Goal: Task Accomplishment & Management: Use online tool/utility

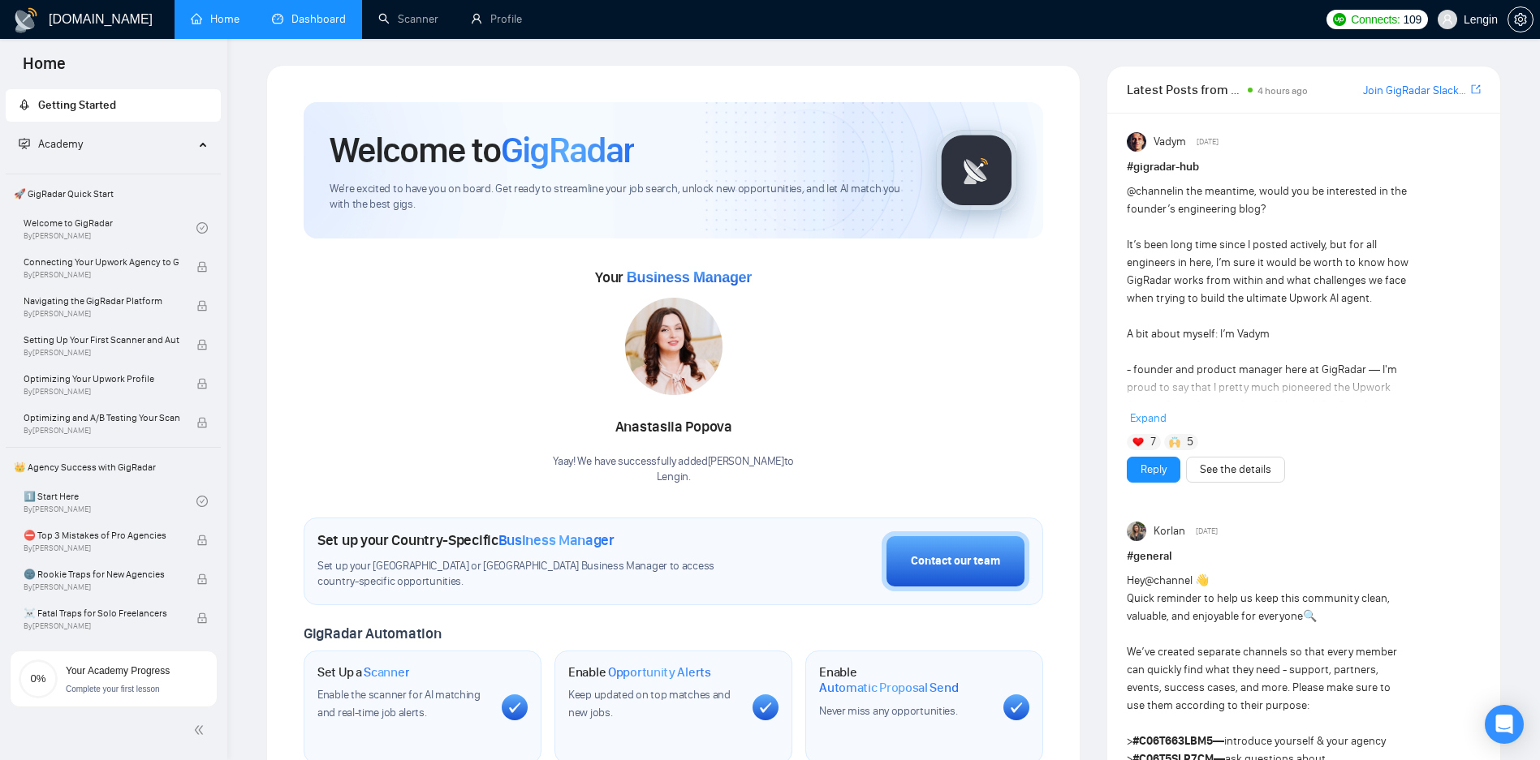
click at [311, 22] on link "Dashboard" at bounding box center [309, 19] width 74 height 14
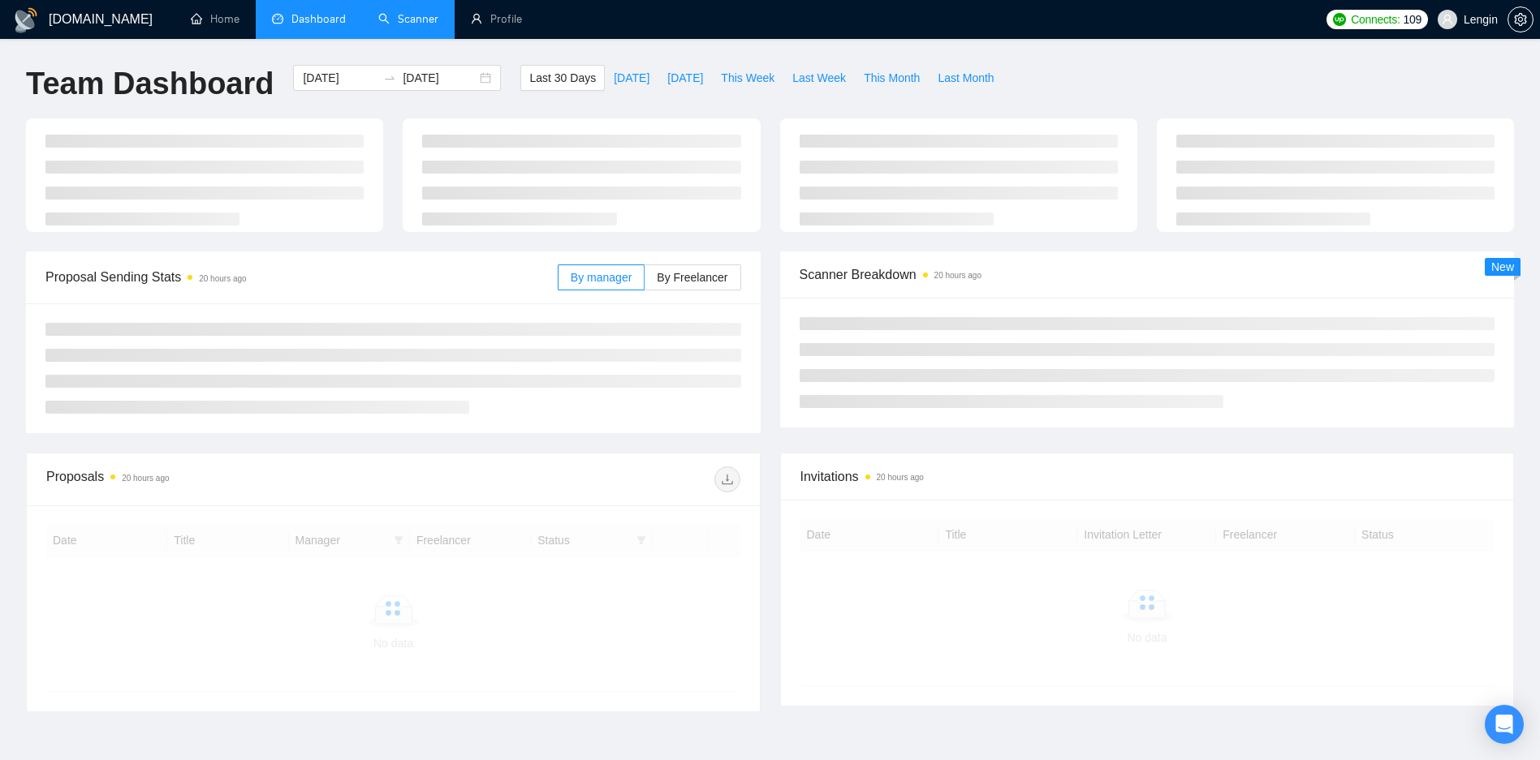
click at [389, 18] on link "Scanner" at bounding box center [408, 19] width 60 height 14
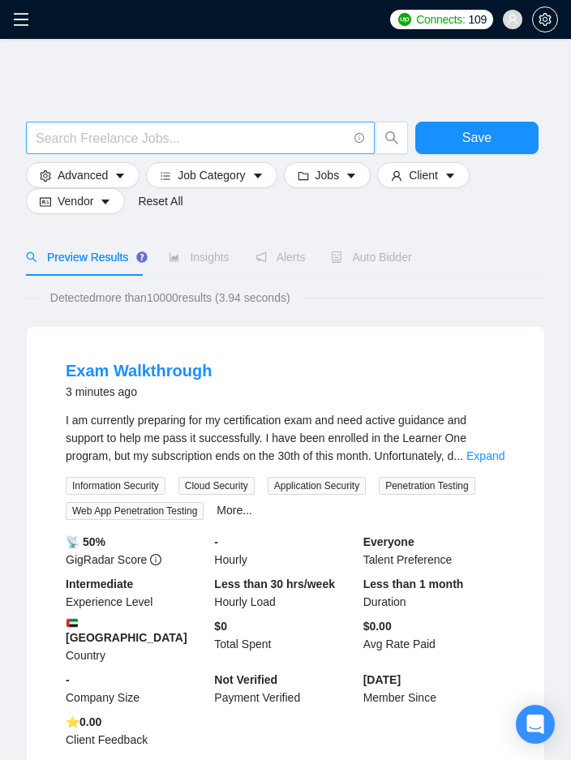
click at [237, 134] on input "text" at bounding box center [192, 138] width 312 height 20
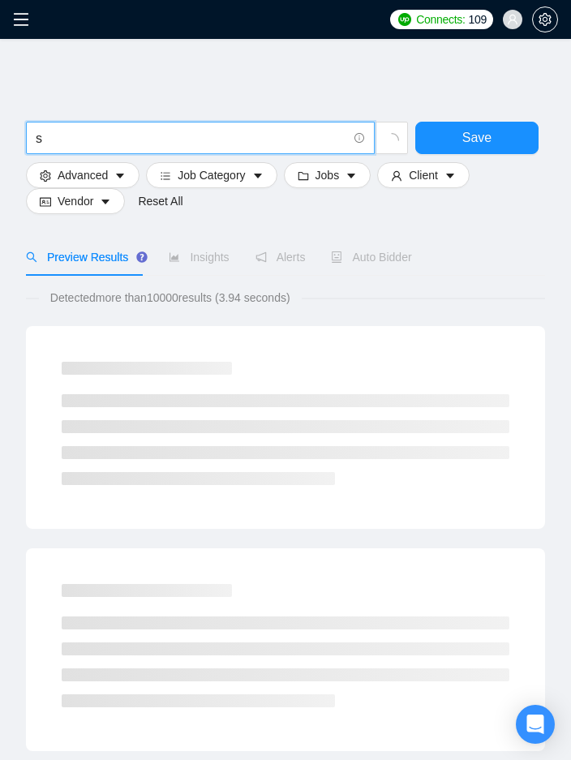
type input "s"
